Goal: Transaction & Acquisition: Book appointment/travel/reservation

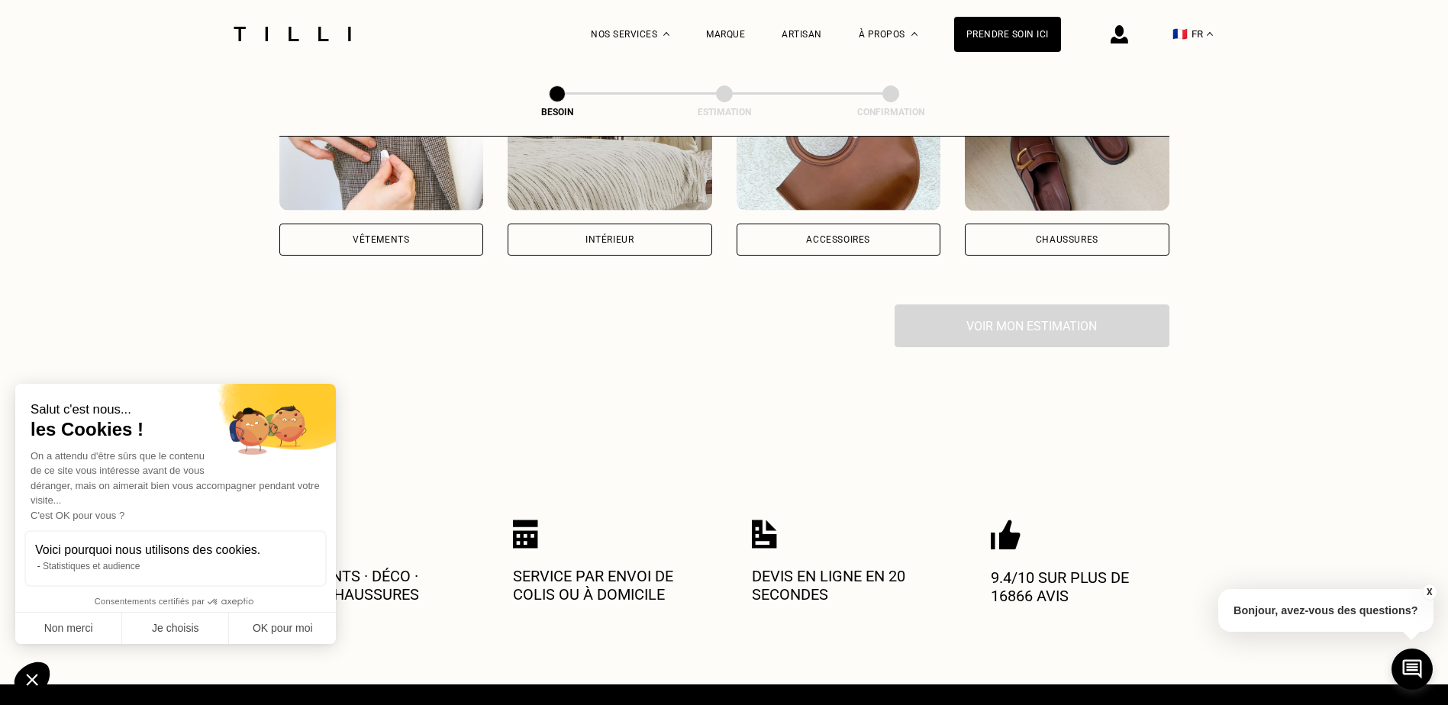
scroll to position [229, 0]
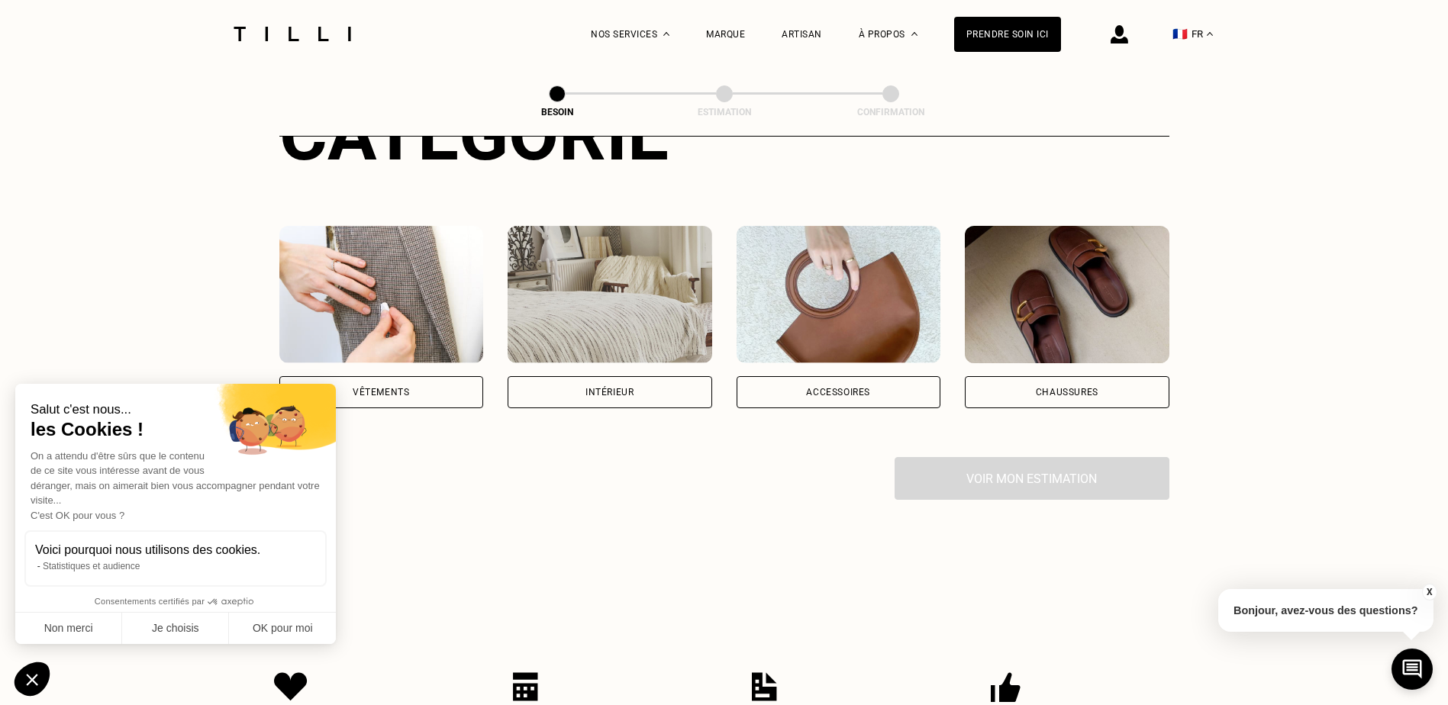
click at [585, 388] on div "Intérieur" at bounding box center [609, 392] width 48 height 9
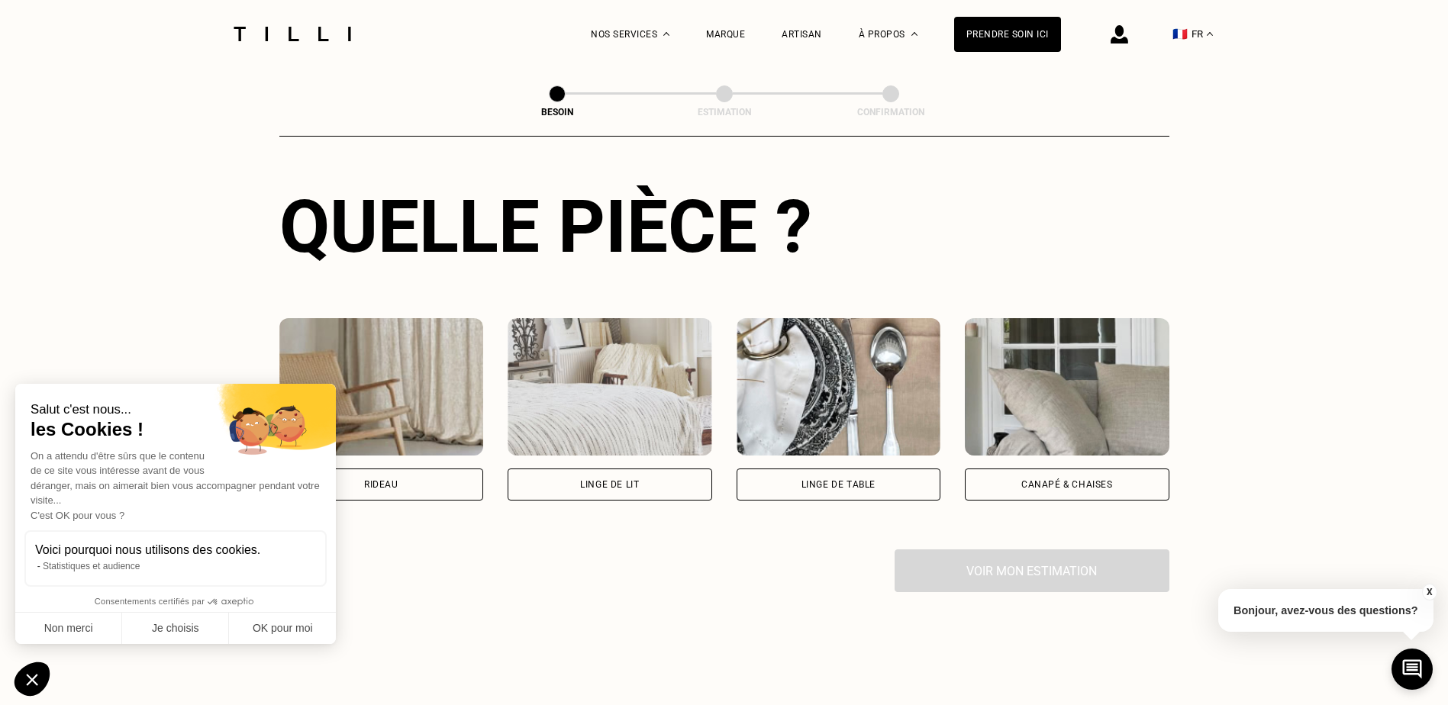
scroll to position [575, 0]
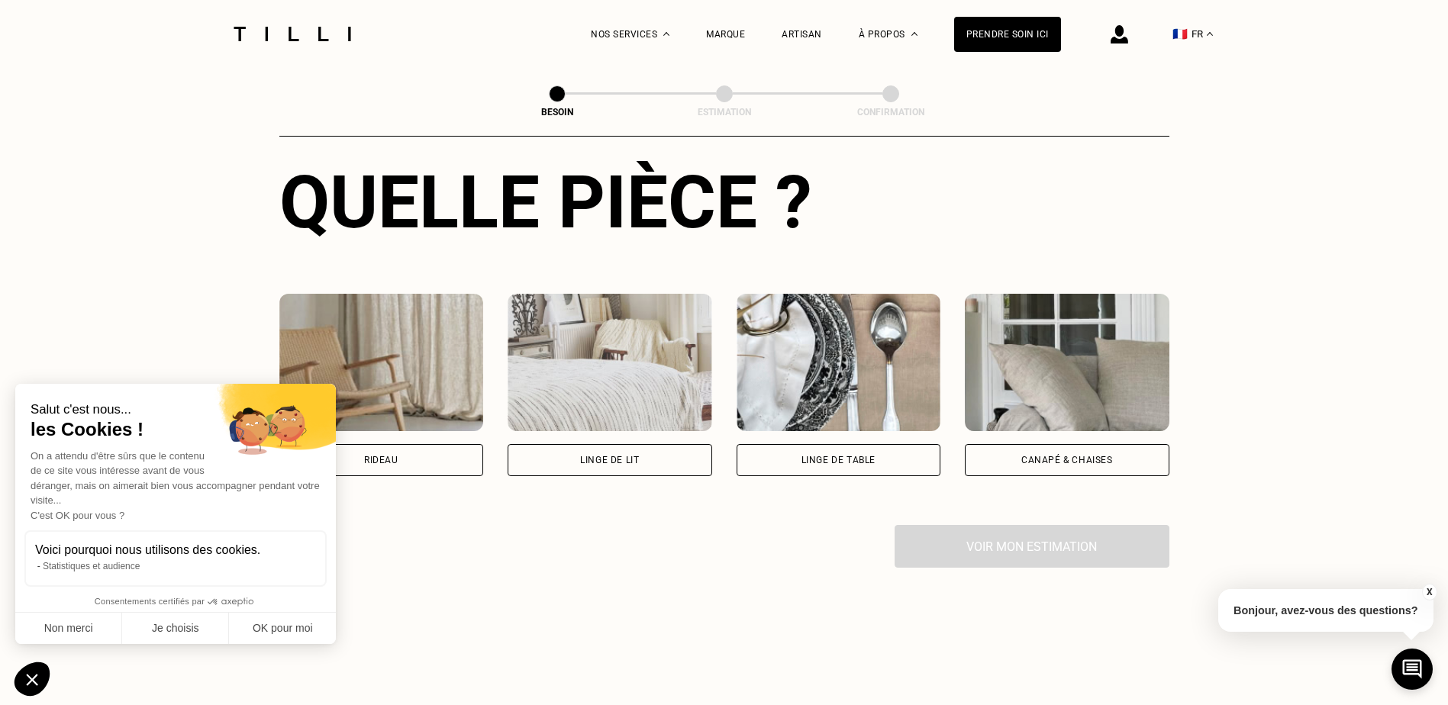
click at [391, 456] on div "Rideau" at bounding box center [381, 460] width 34 height 9
select select "FR"
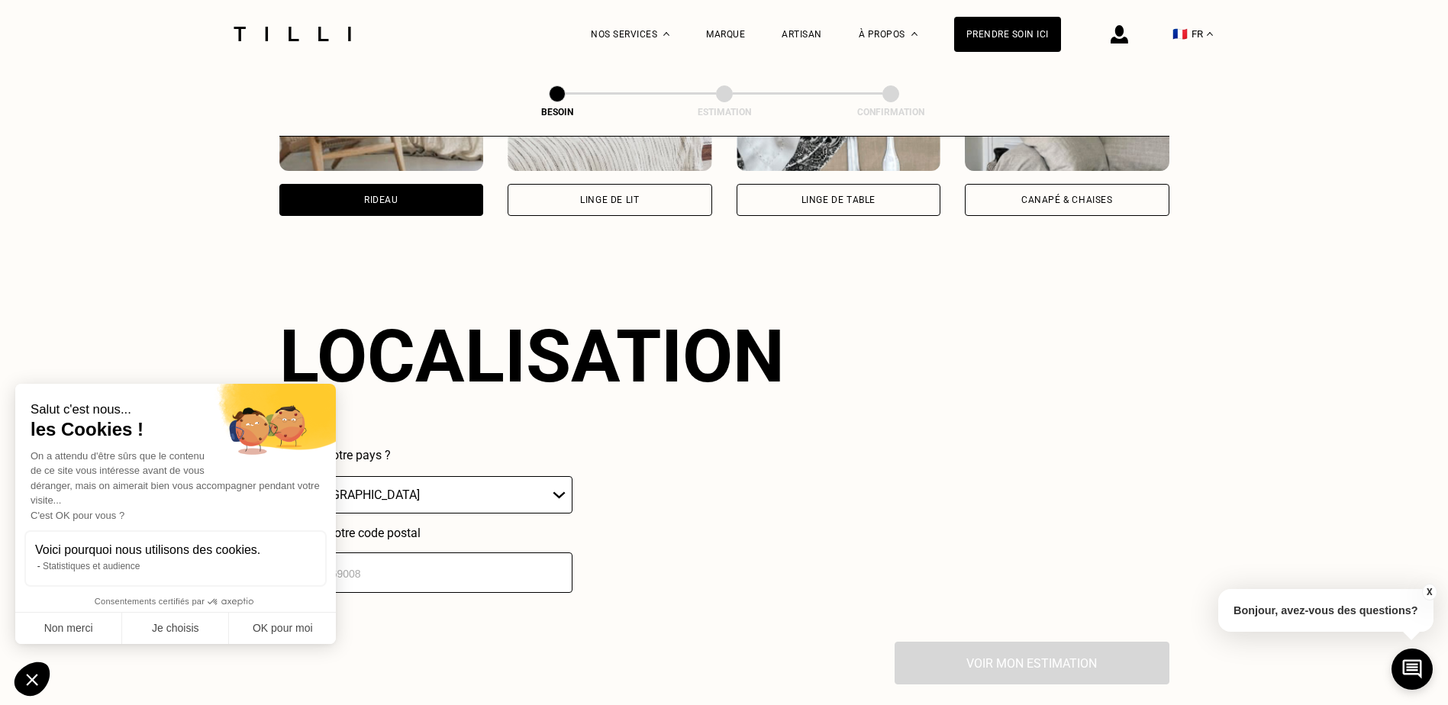
scroll to position [916, 0]
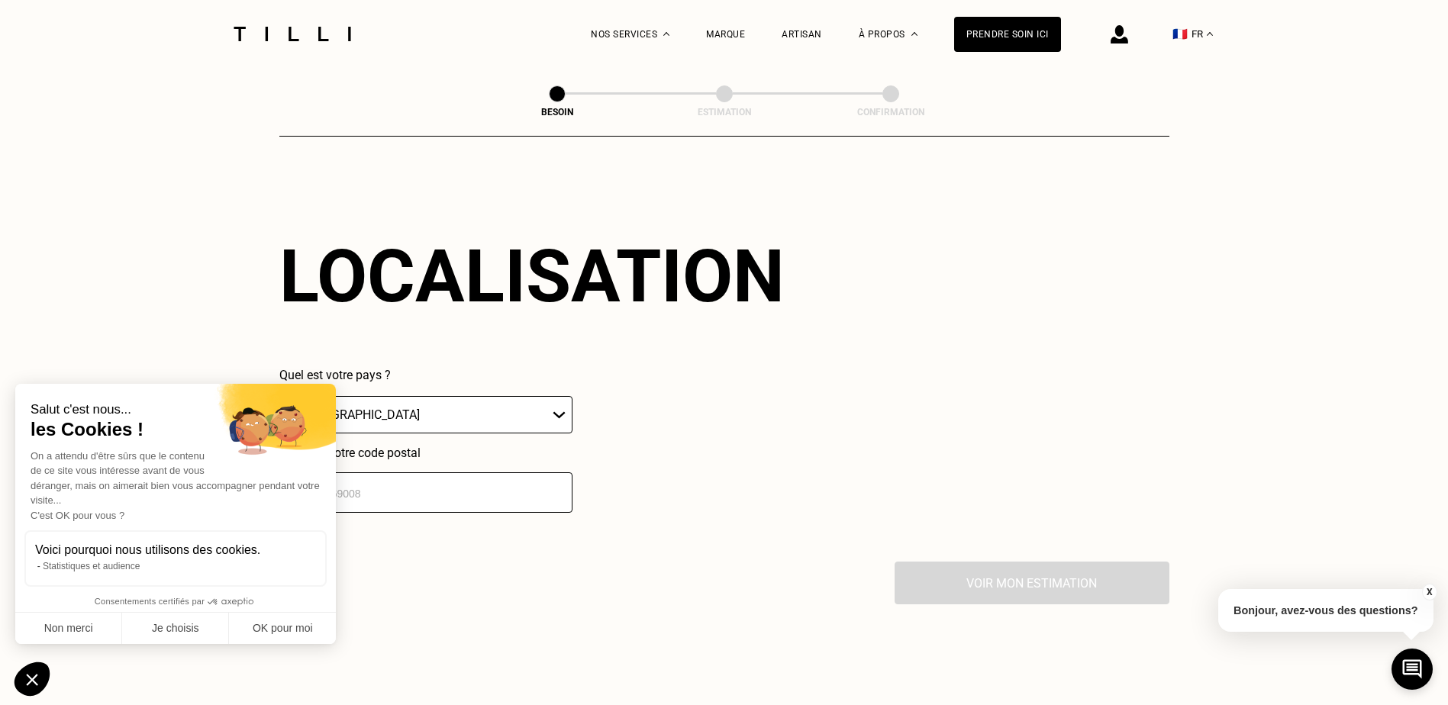
click at [516, 412] on select "🇩🇪 [GEOGRAPHIC_DATA] 🇦🇹 [GEOGRAPHIC_DATA] 🇧🇪 [GEOGRAPHIC_DATA] 🇧🇬 Bulgarie 🇨🇾 C…" at bounding box center [425, 414] width 293 height 37
click at [279, 396] on select "🇩🇪 [GEOGRAPHIC_DATA] 🇦🇹 [GEOGRAPHIC_DATA] 🇧🇪 [GEOGRAPHIC_DATA] 🇧🇬 Bulgarie 🇨🇾 C…" at bounding box center [425, 414] width 293 height 37
click at [262, 630] on button "OK pour moi" at bounding box center [282, 629] width 107 height 32
checkbox input "true"
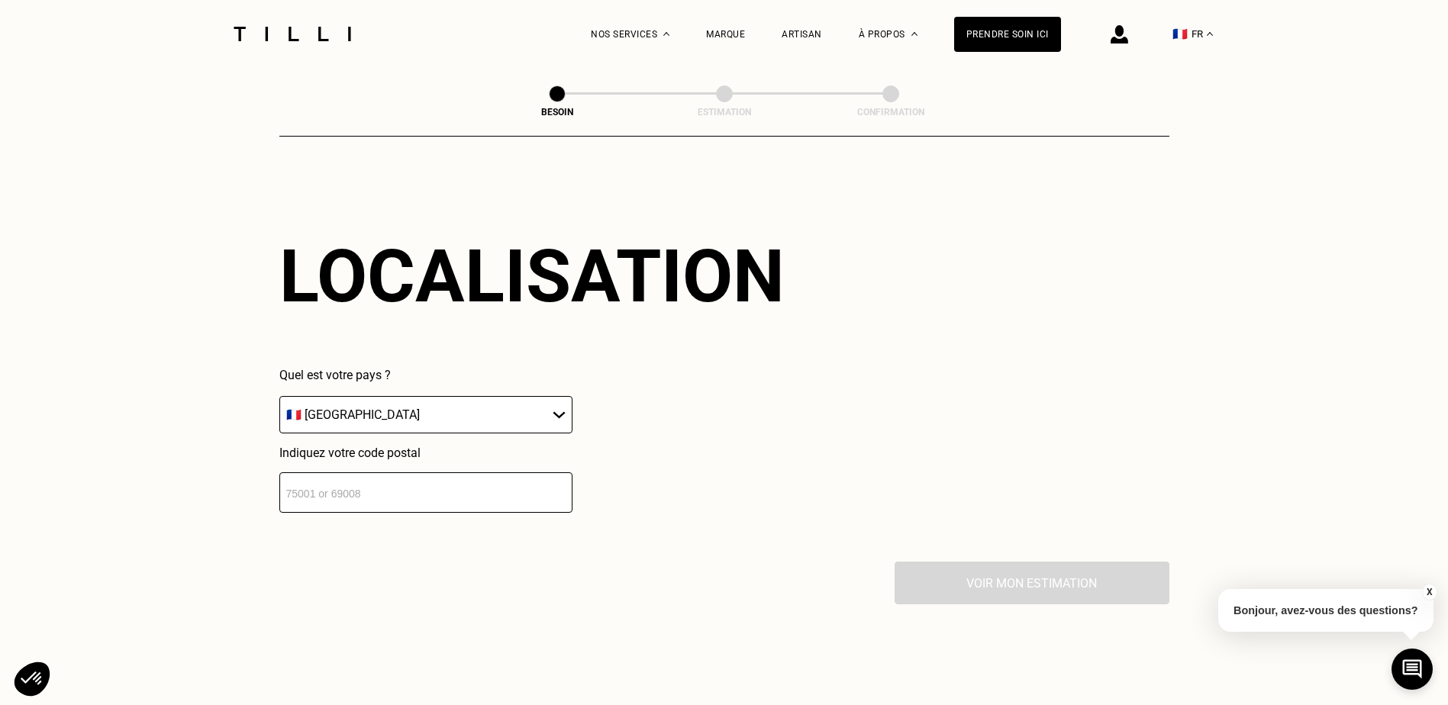
click at [392, 482] on input "number" at bounding box center [425, 492] width 293 height 40
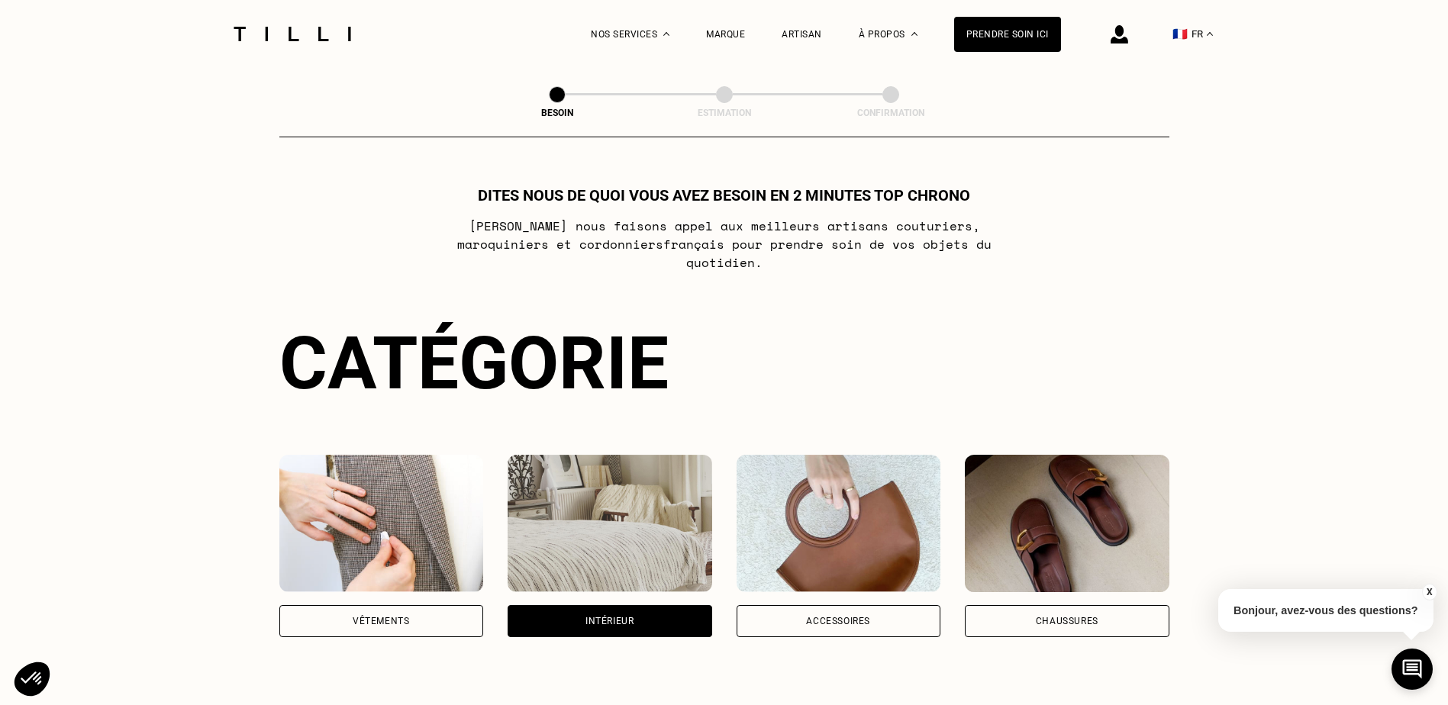
type input "75007"
click at [1055, 617] on div "Chaussures" at bounding box center [1067, 621] width 63 height 9
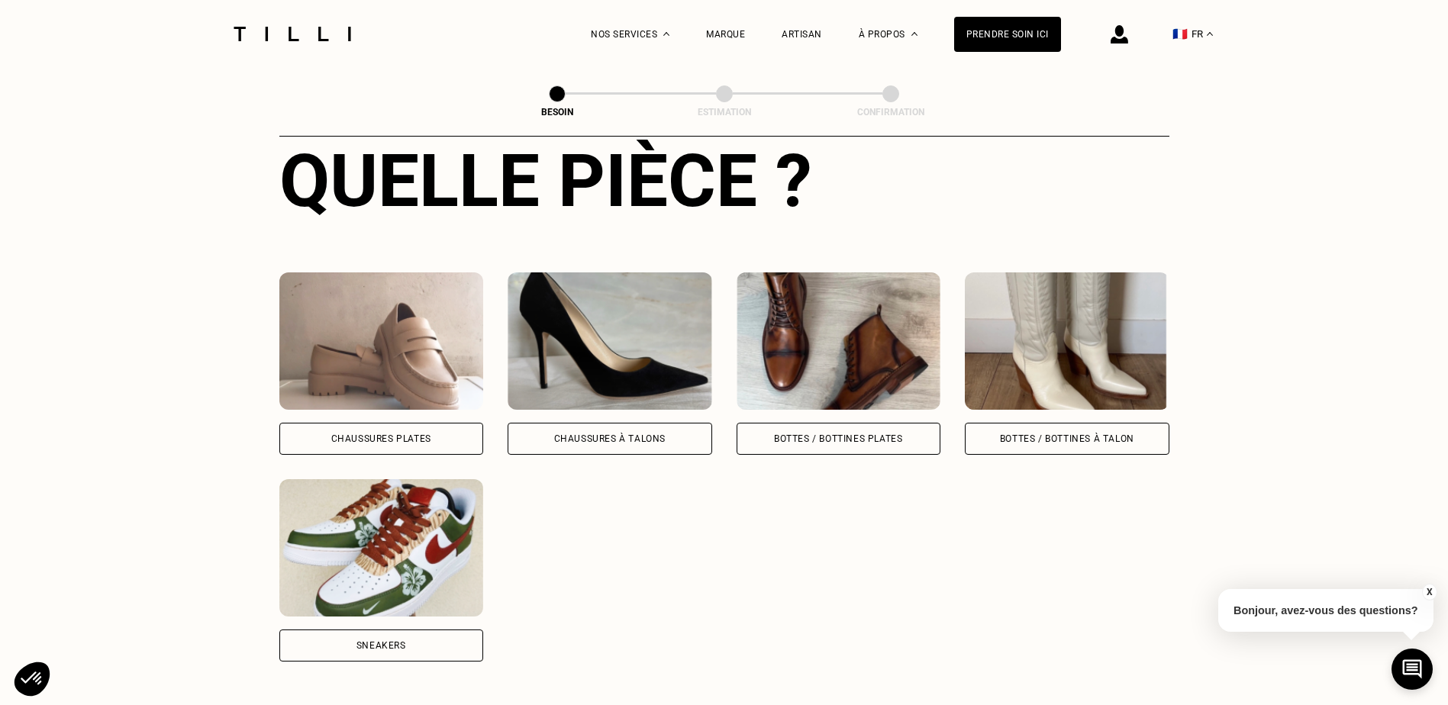
scroll to position [652, 0]
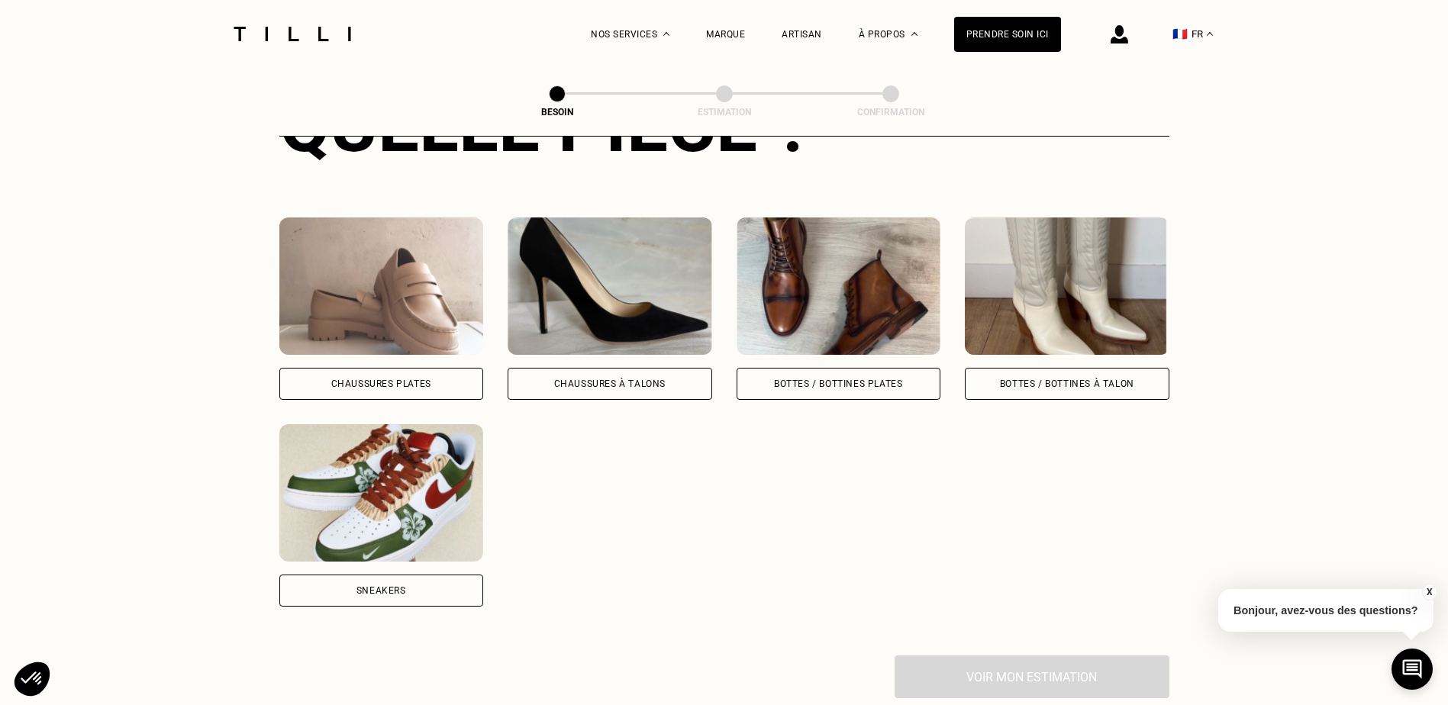
click at [378, 379] on div "Chaussures Plates" at bounding box center [381, 383] width 100 height 9
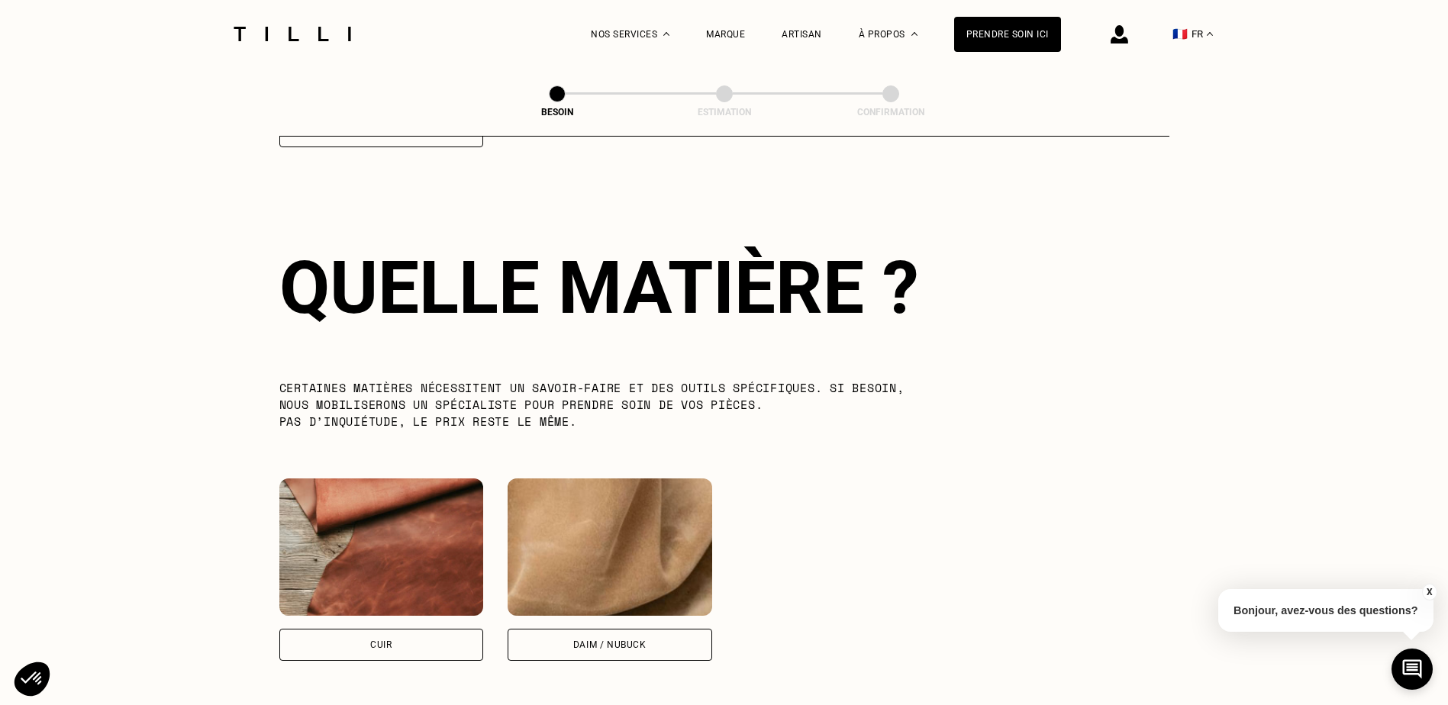
scroll to position [1123, 0]
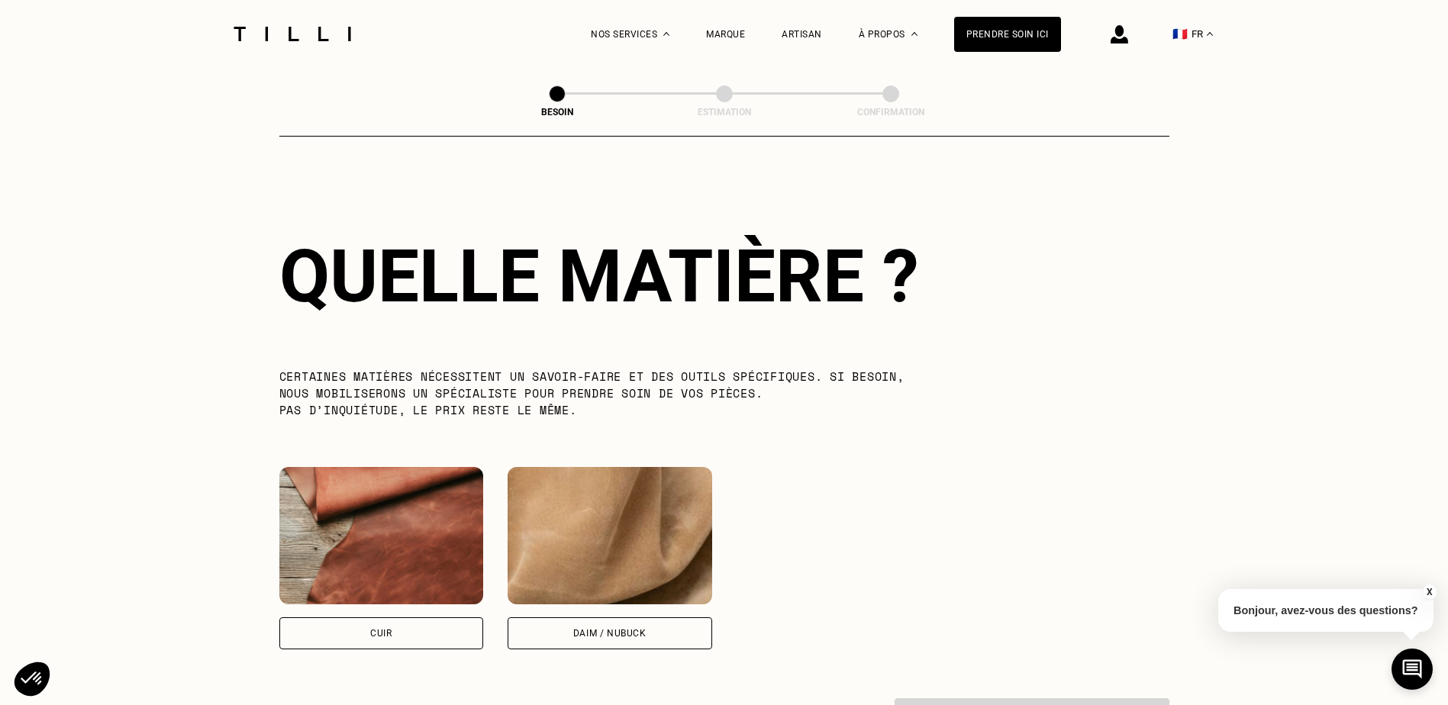
click at [385, 630] on div "Cuir" at bounding box center [381, 633] width 205 height 32
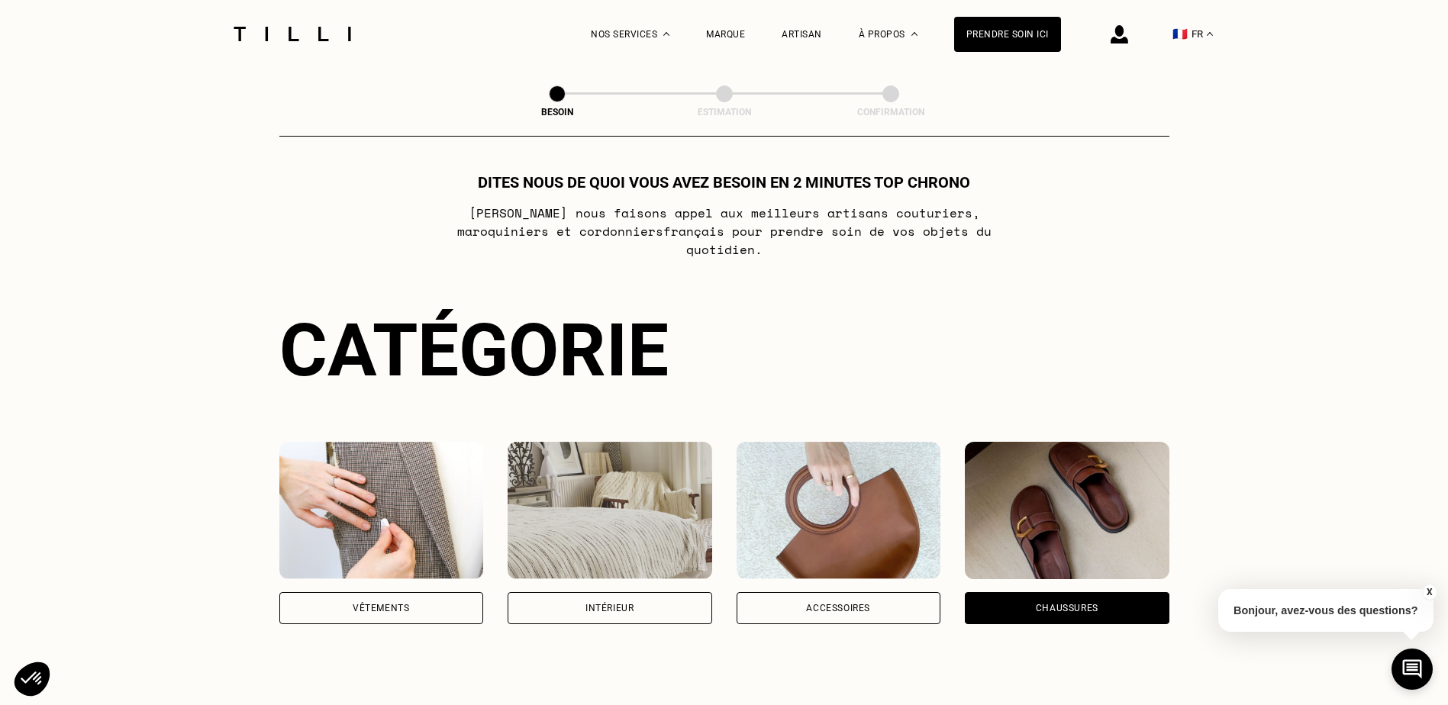
scroll to position [0, 0]
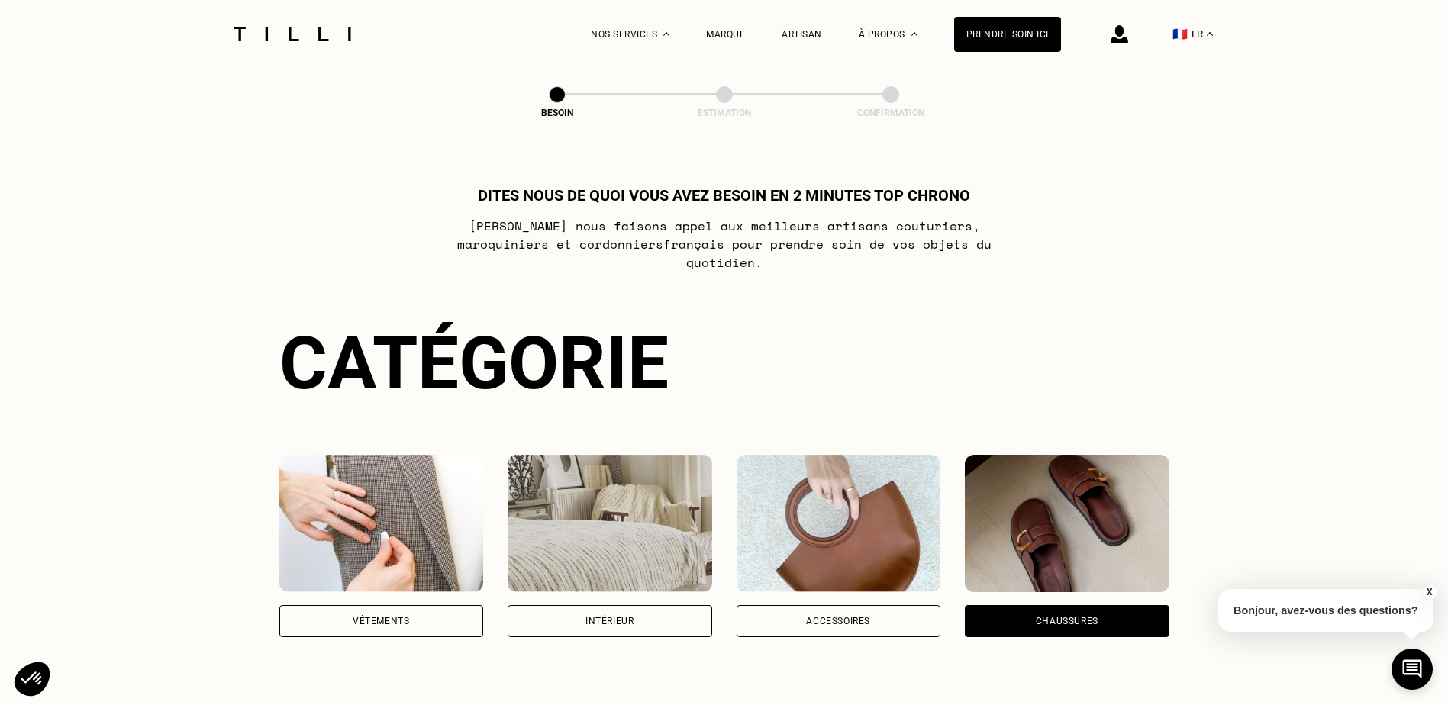
click at [414, 605] on div "Vêtements" at bounding box center [381, 621] width 205 height 32
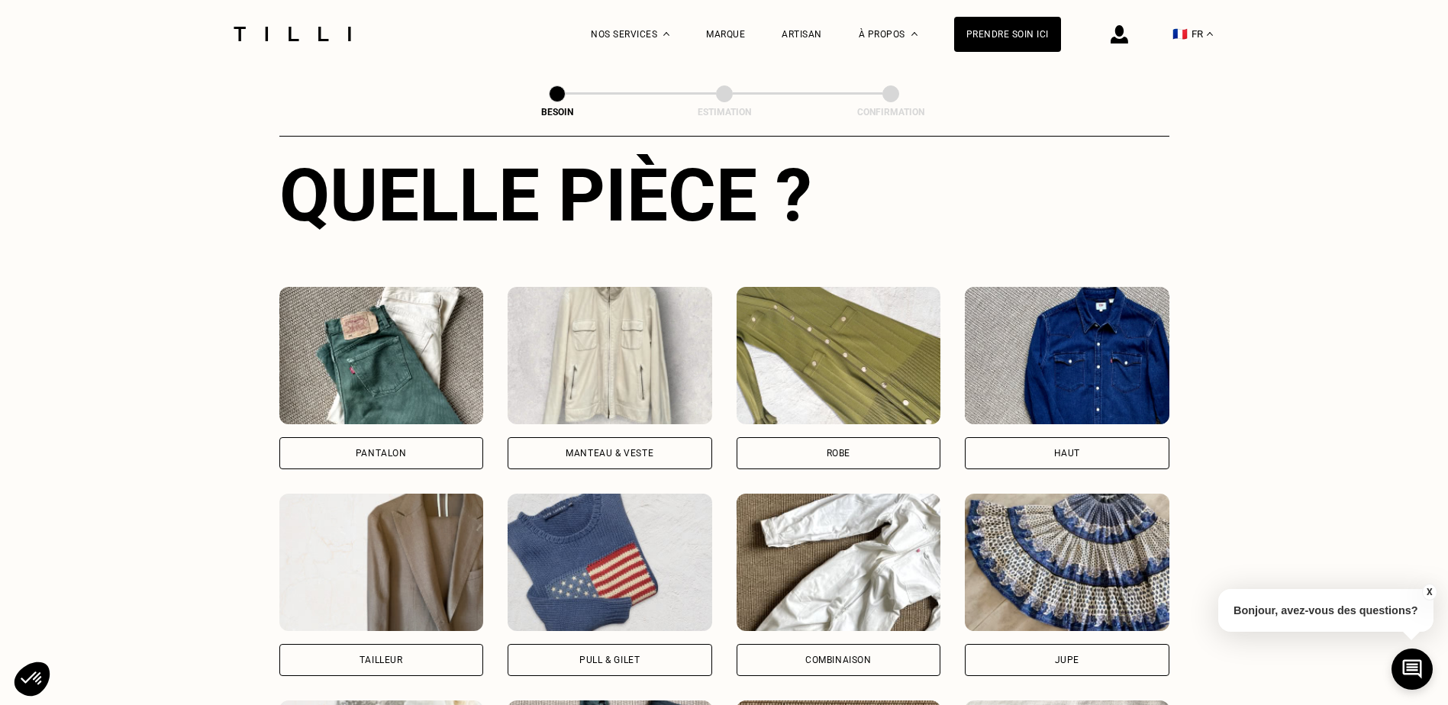
scroll to position [652, 0]
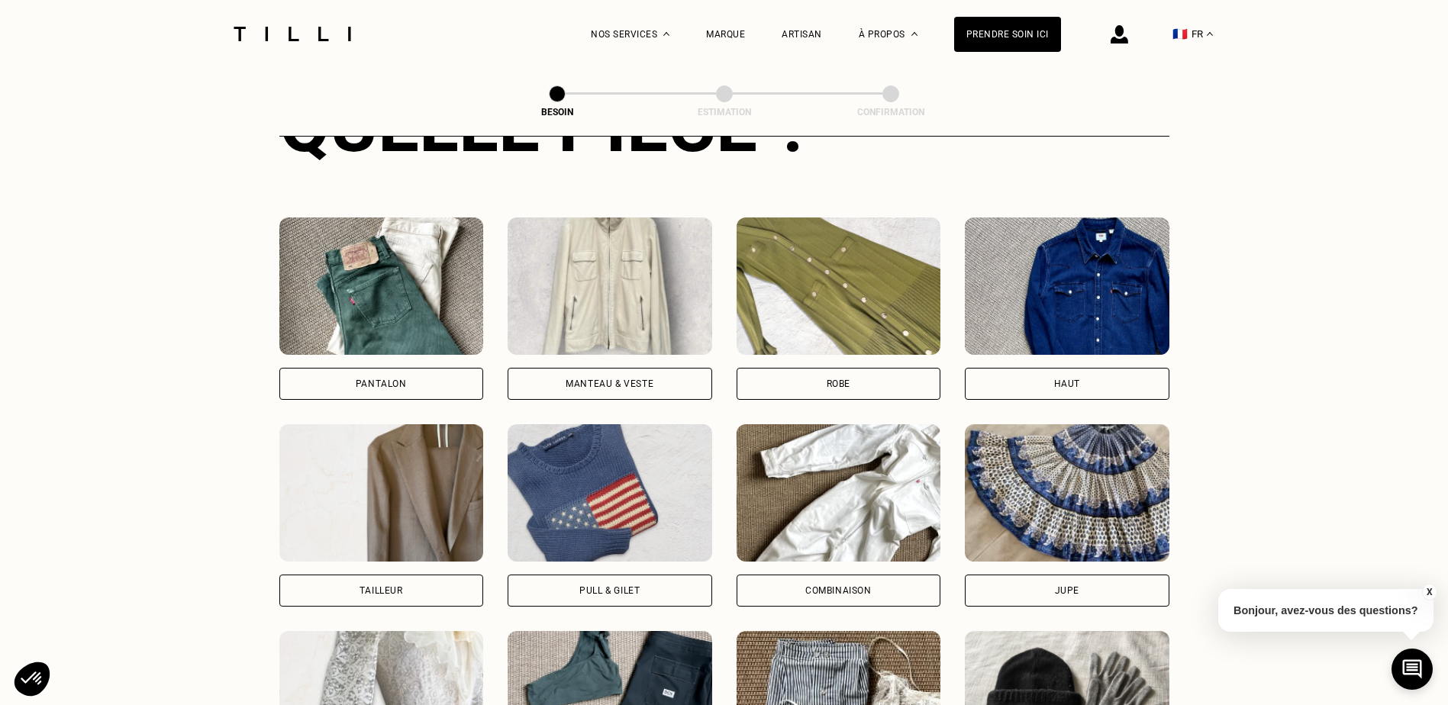
click at [359, 381] on div "Pantalon" at bounding box center [381, 384] width 205 height 32
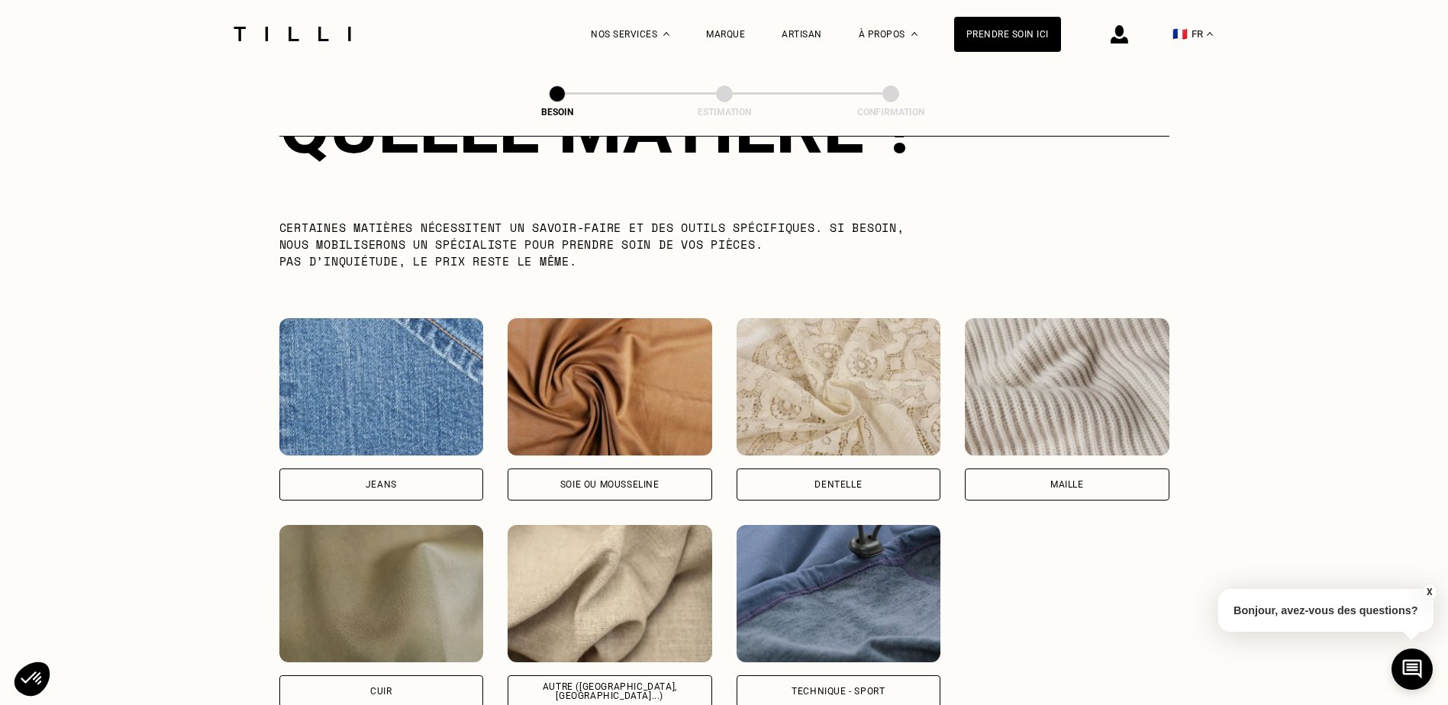
scroll to position [1558, 0]
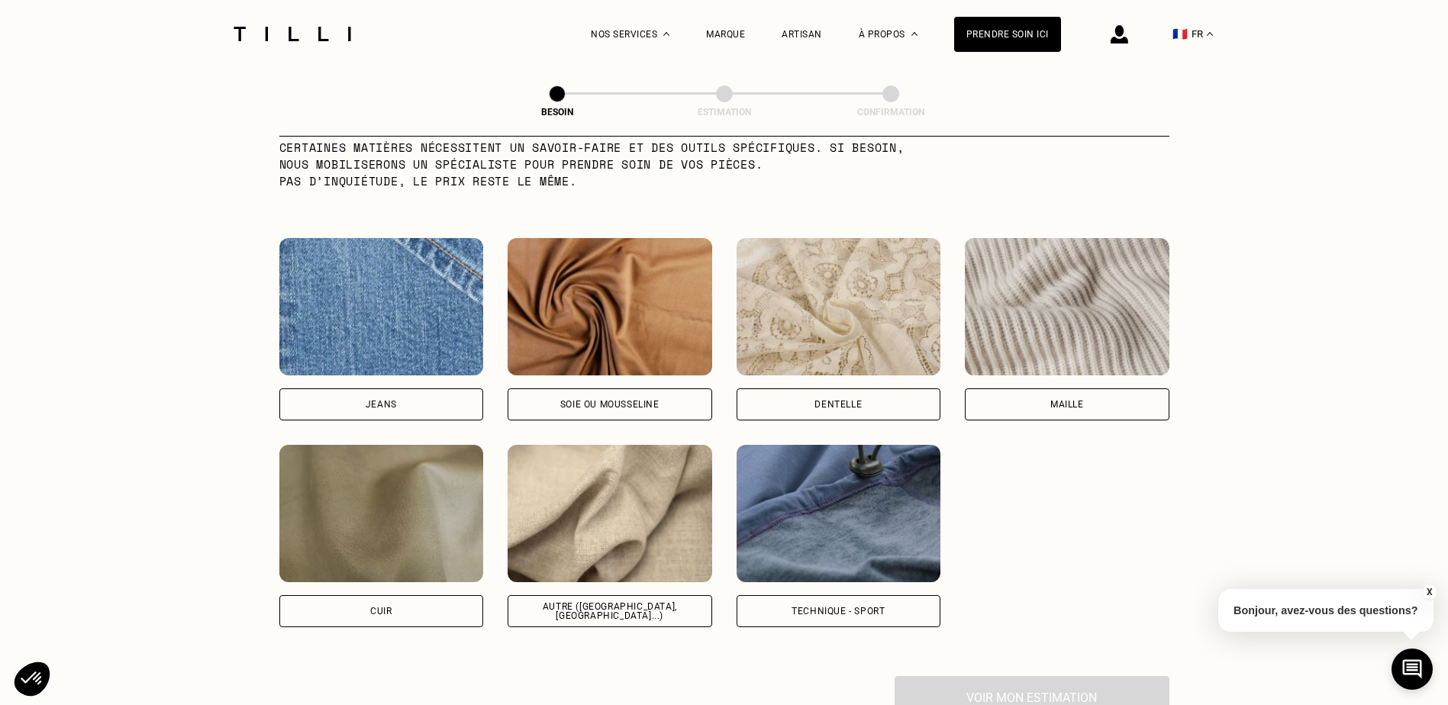
click at [648, 602] on div "Autre ([GEOGRAPHIC_DATA], [GEOGRAPHIC_DATA]...)" at bounding box center [609, 611] width 179 height 18
select select "FR"
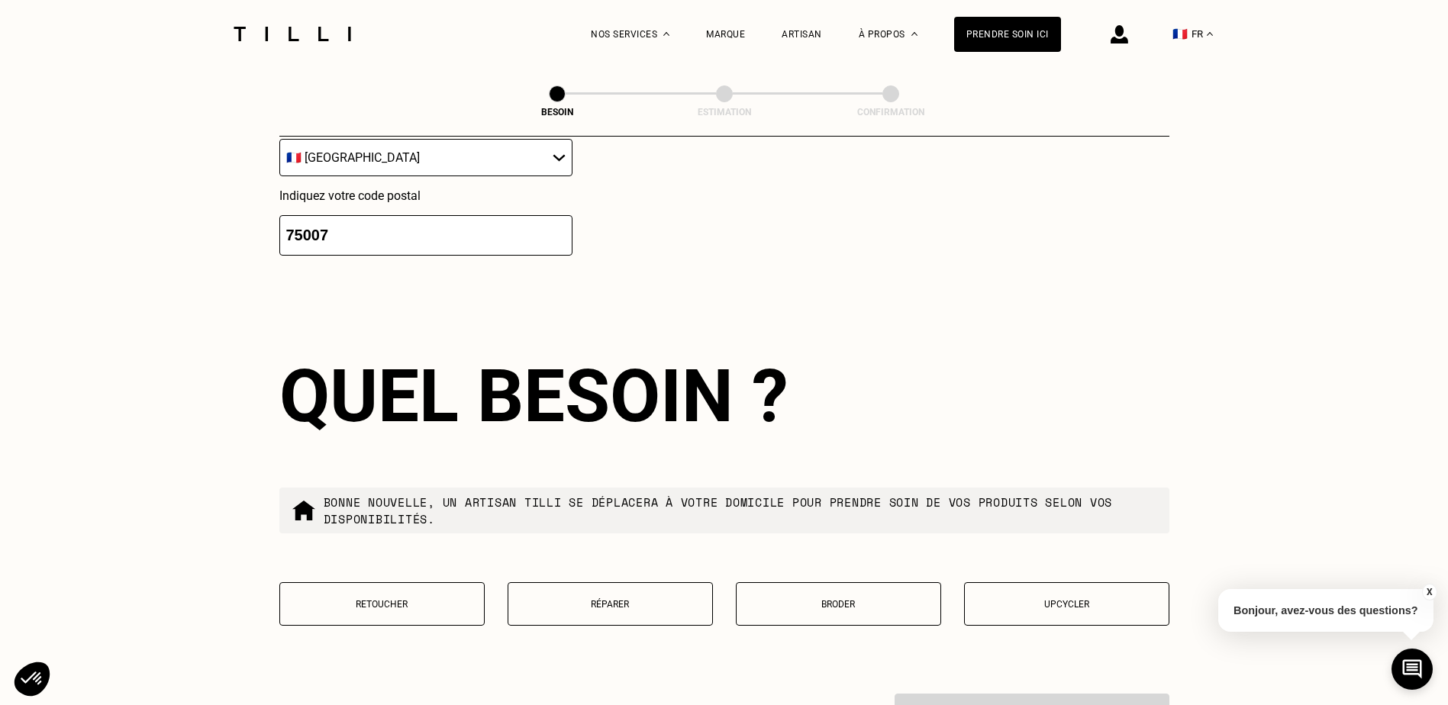
scroll to position [2357, 0]
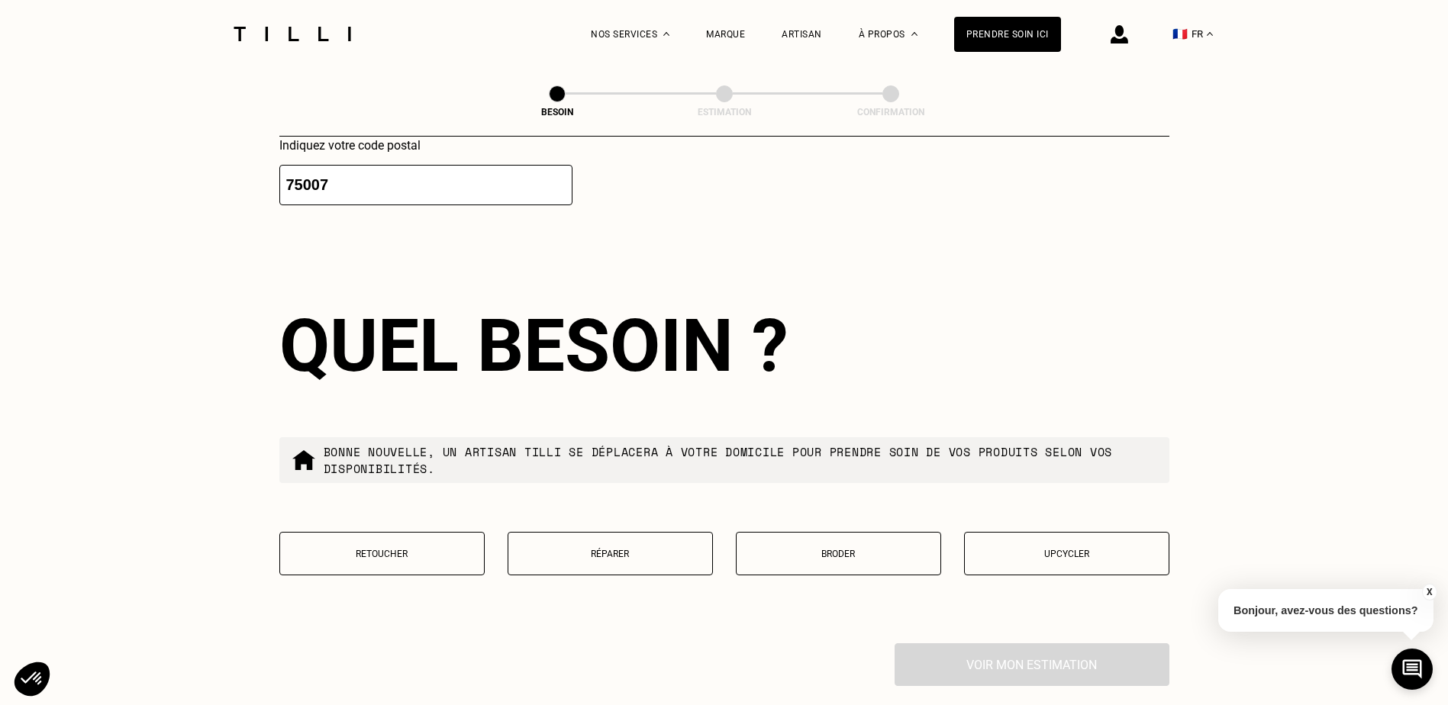
click at [362, 552] on button "Retoucher" at bounding box center [381, 553] width 205 height 43
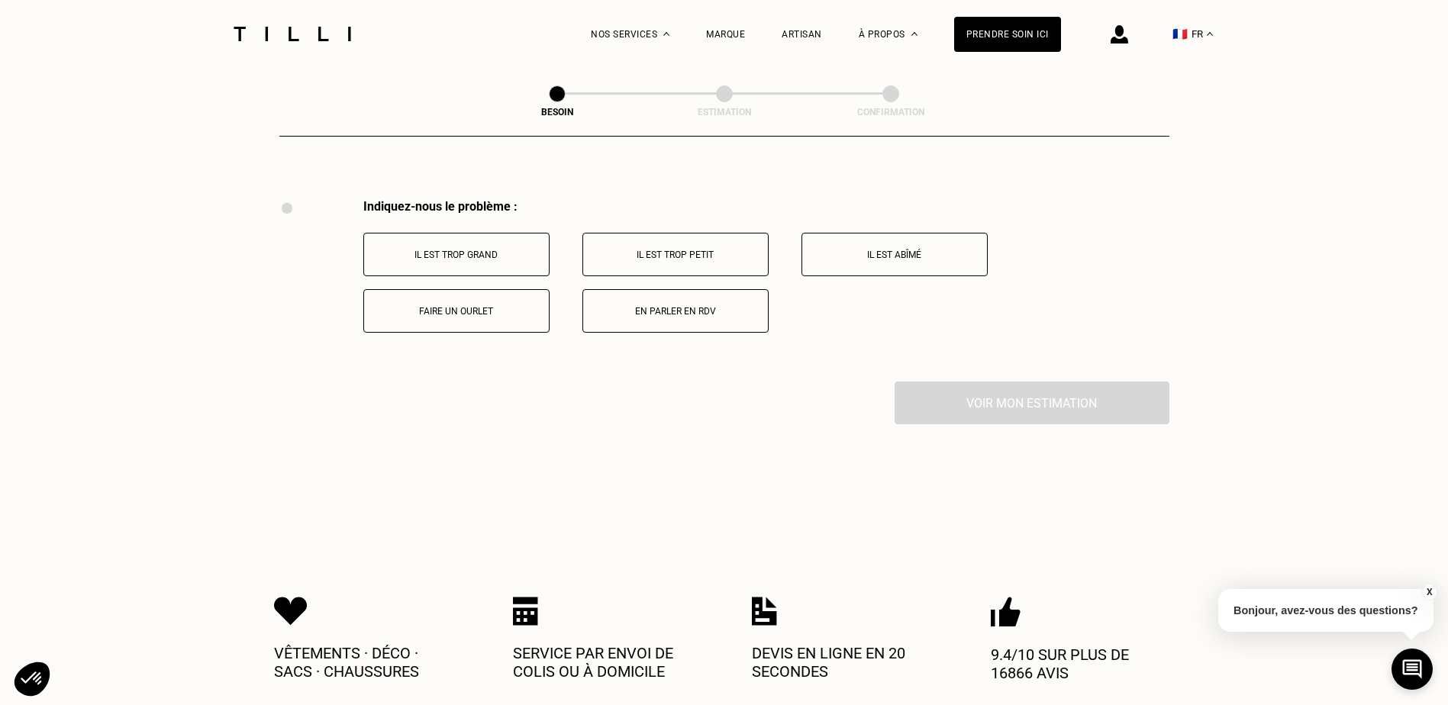
scroll to position [2823, 0]
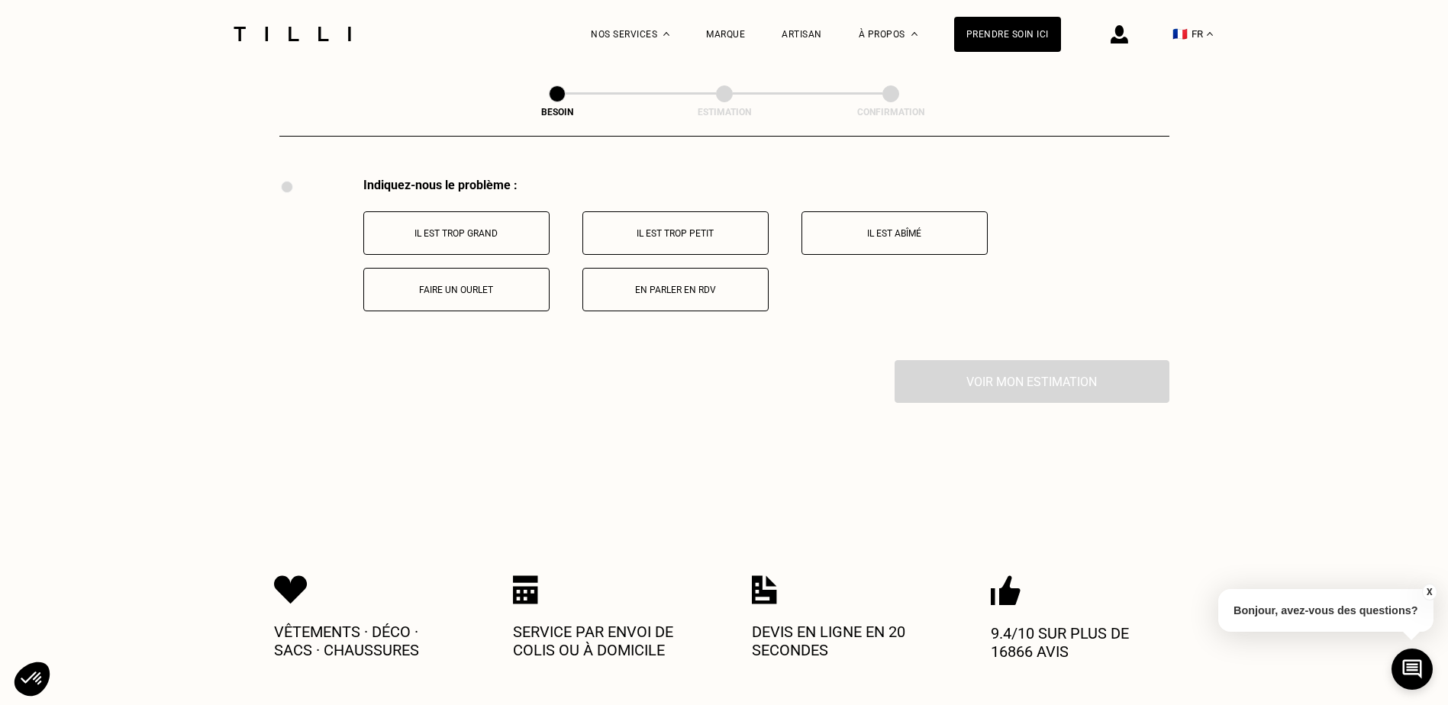
click at [477, 228] on p "Il est trop grand" at bounding box center [456, 233] width 169 height 11
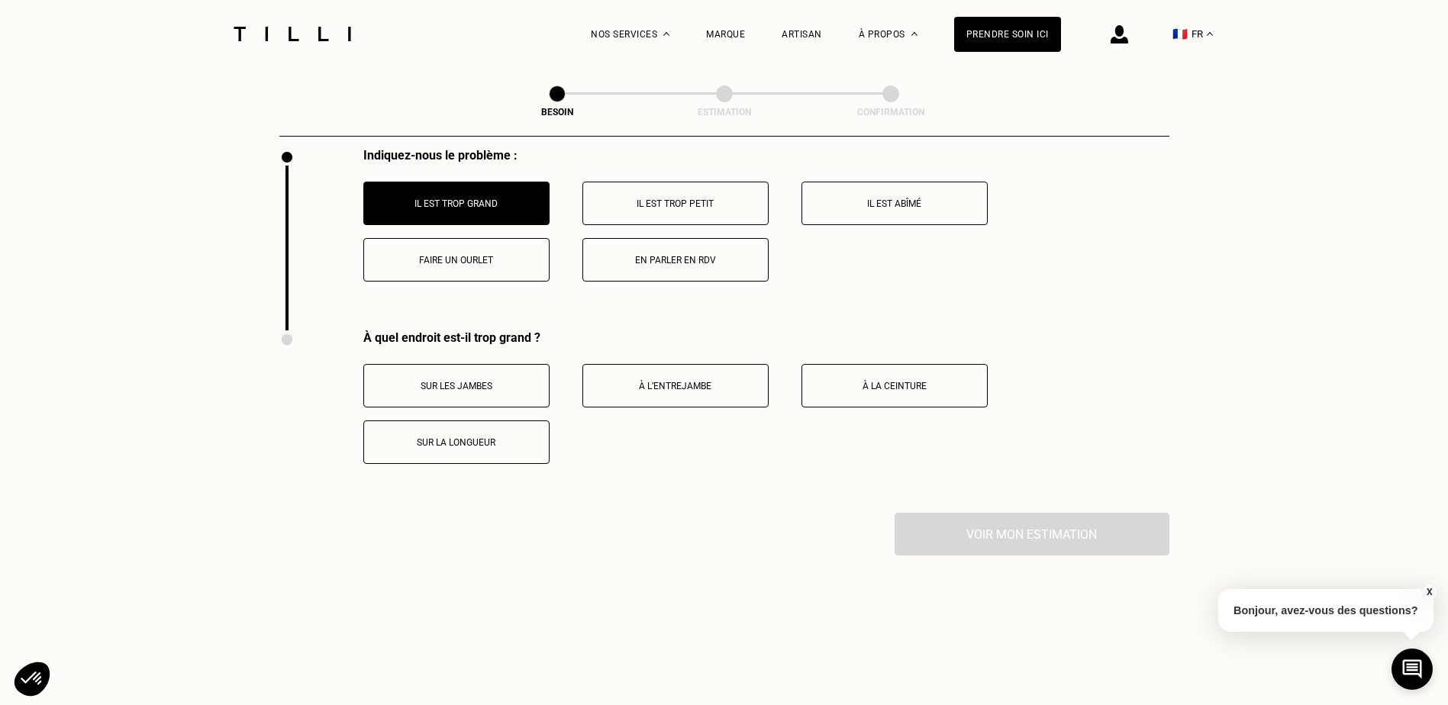
click at [491, 257] on p "Faire un ourlet" at bounding box center [456, 260] width 169 height 11
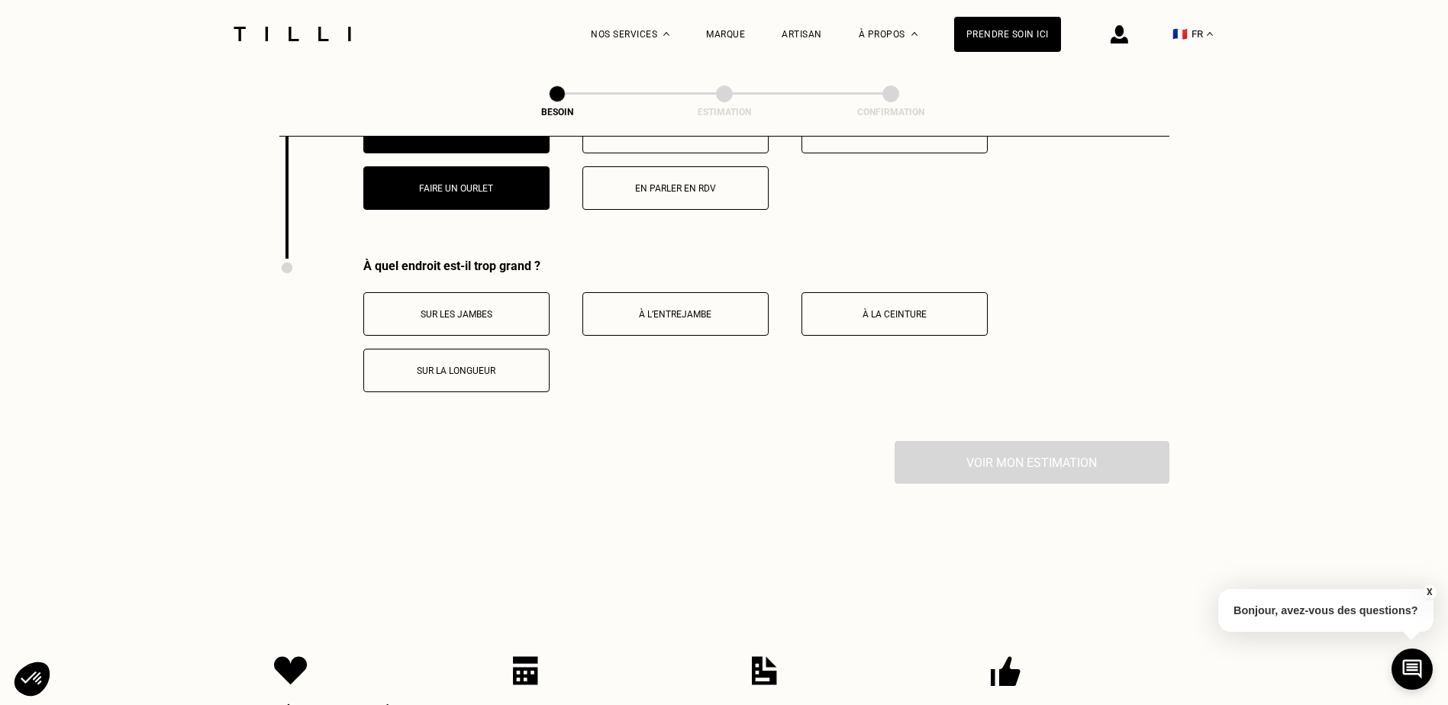
scroll to position [2776, 0]
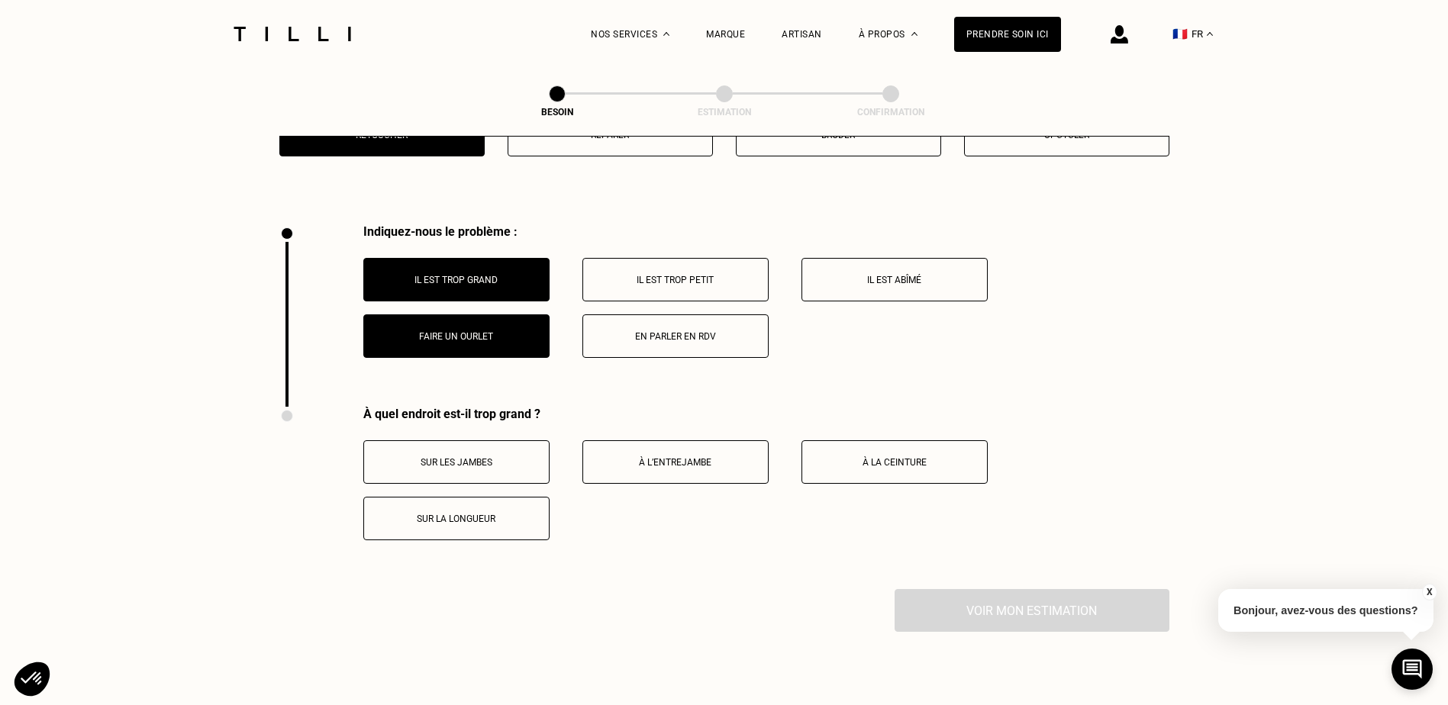
click at [462, 275] on p "Il est trop grand" at bounding box center [456, 280] width 169 height 11
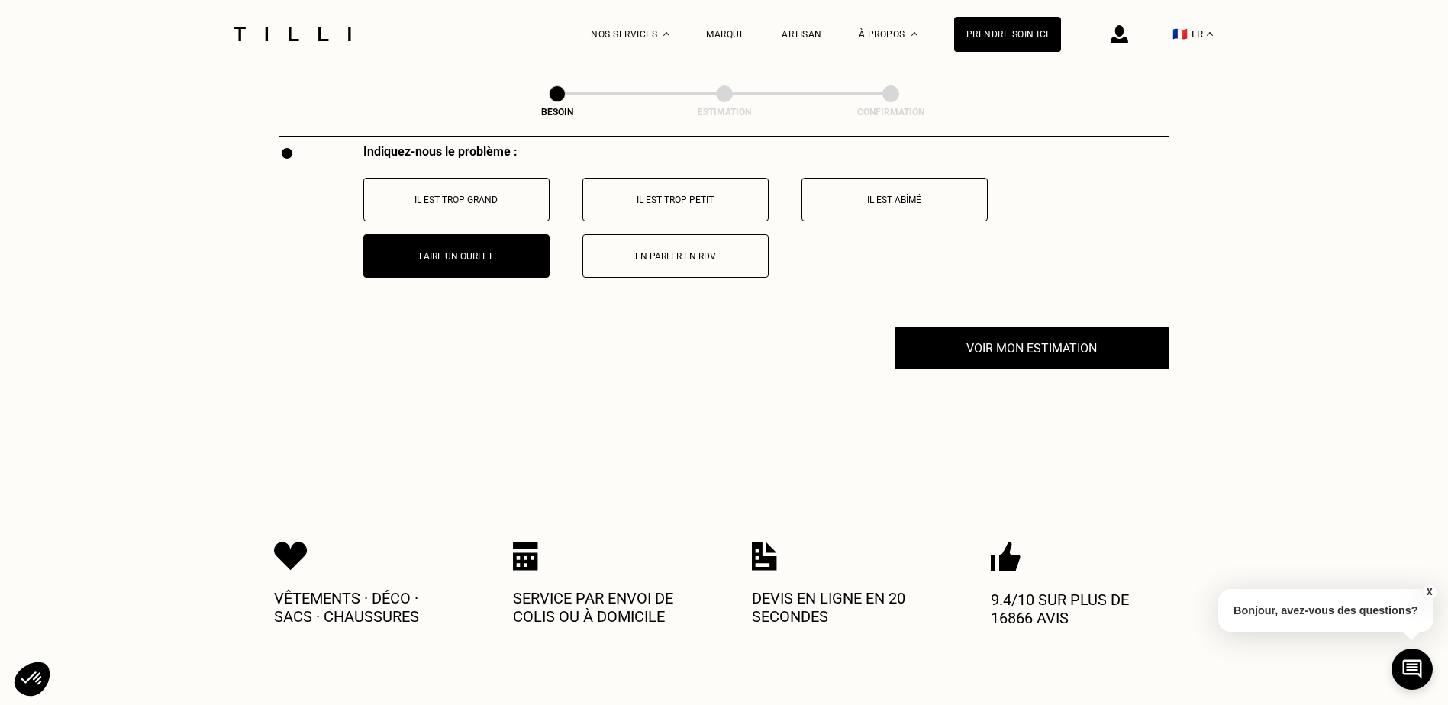
scroll to position [2852, 0]
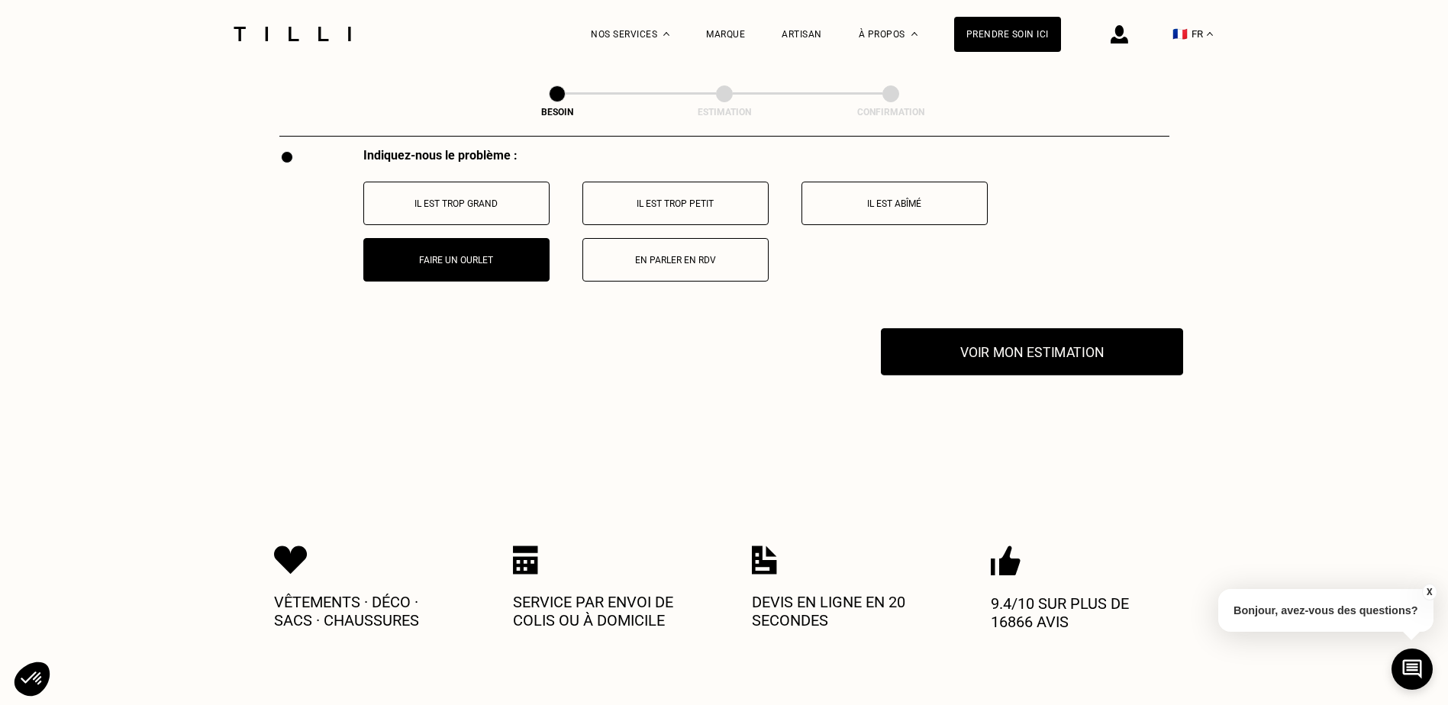
click at [997, 333] on button "Voir mon estimation" at bounding box center [1032, 351] width 302 height 47
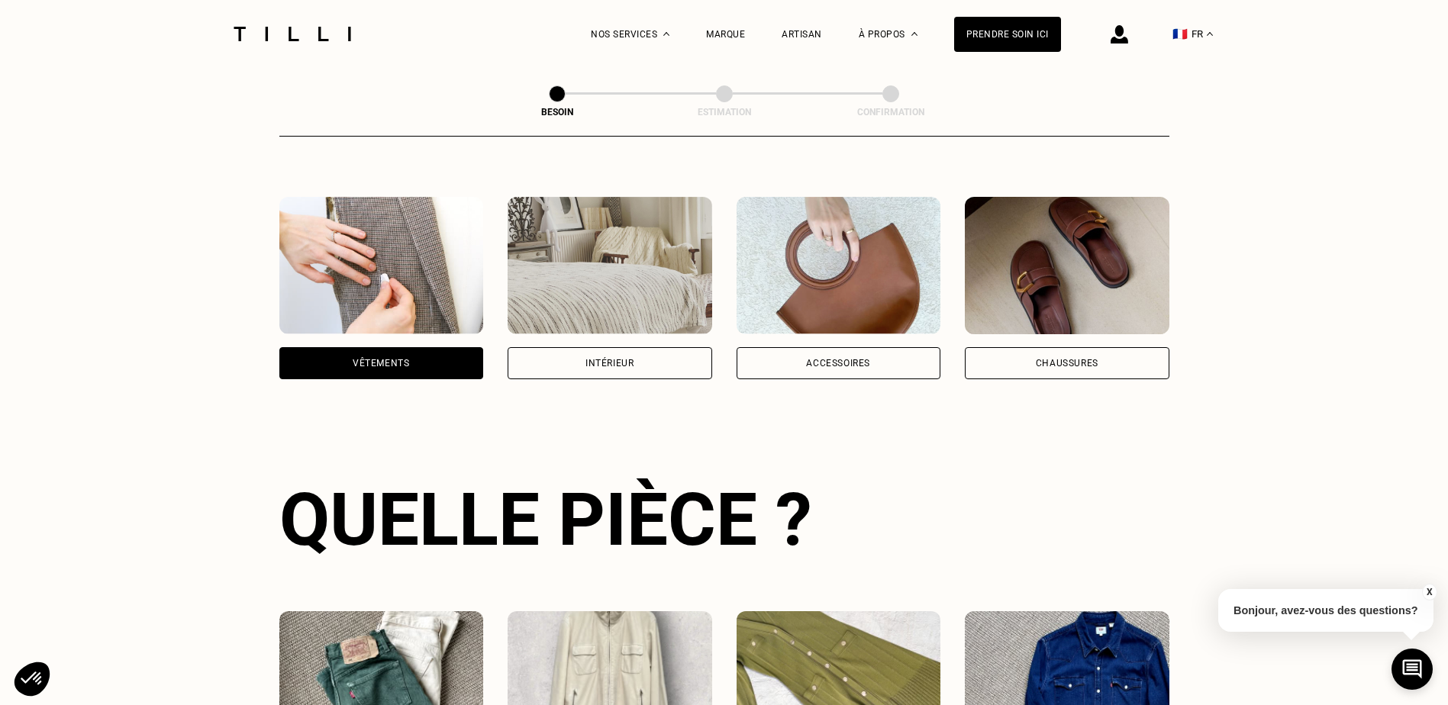
scroll to position [0, 0]
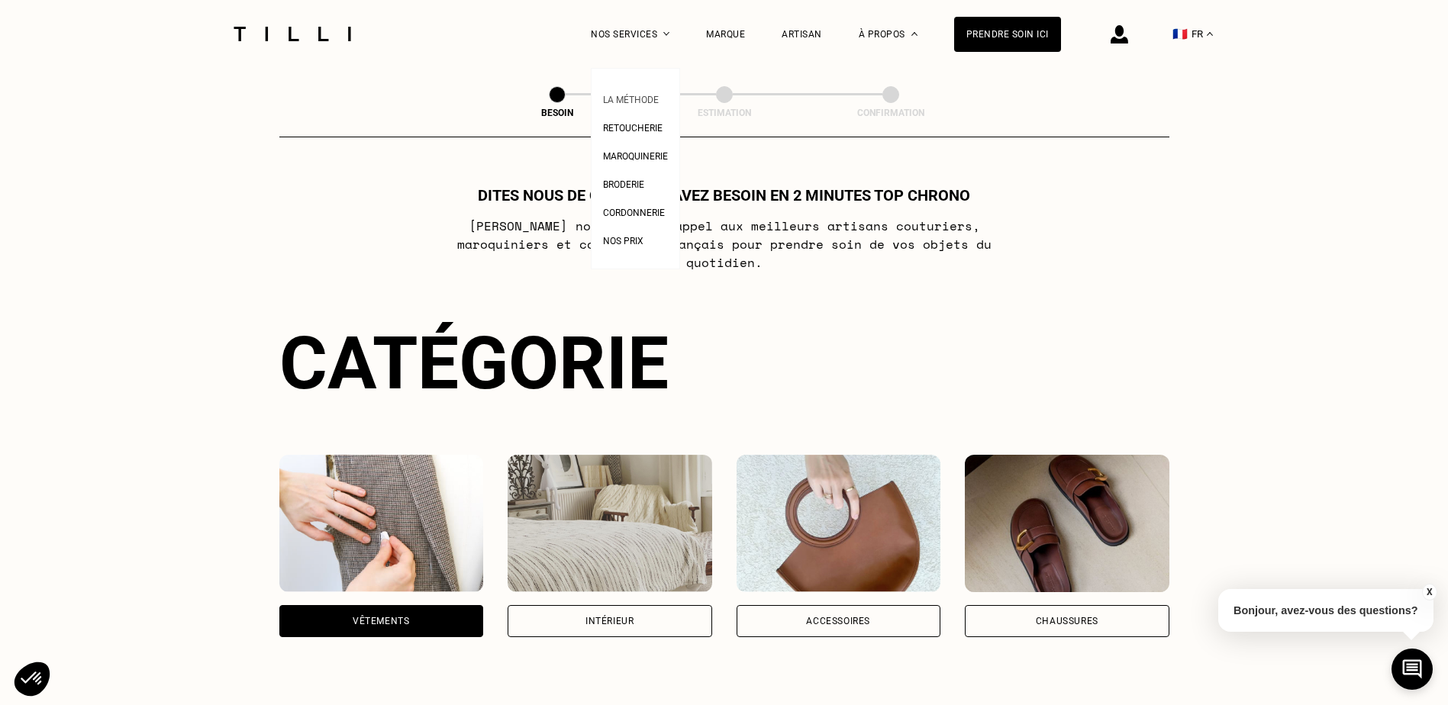
click at [642, 91] on link "La Méthode" at bounding box center [631, 98] width 56 height 16
